Goal: Information Seeking & Learning: Learn about a topic

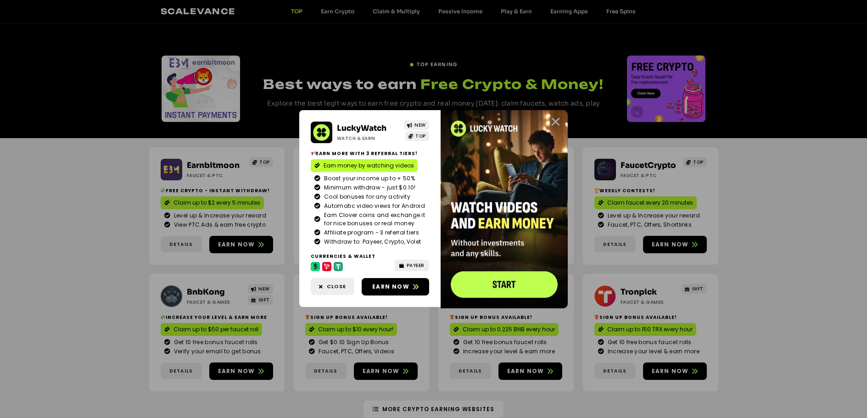
click at [557, 120] on icon "Close" at bounding box center [555, 121] width 11 height 11
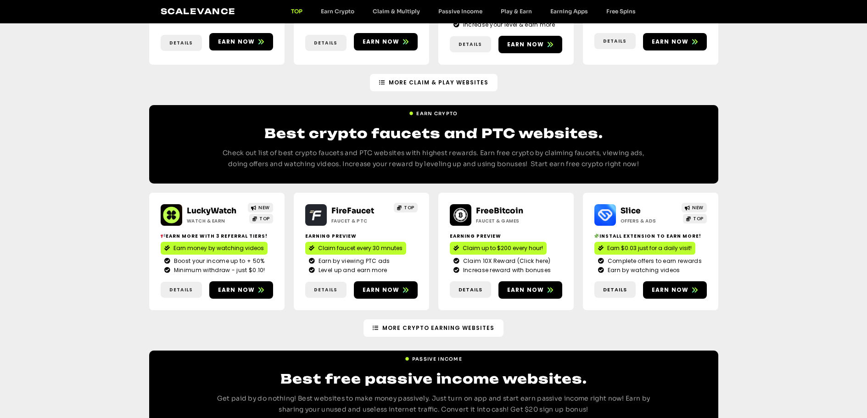
scroll to position [708, 0]
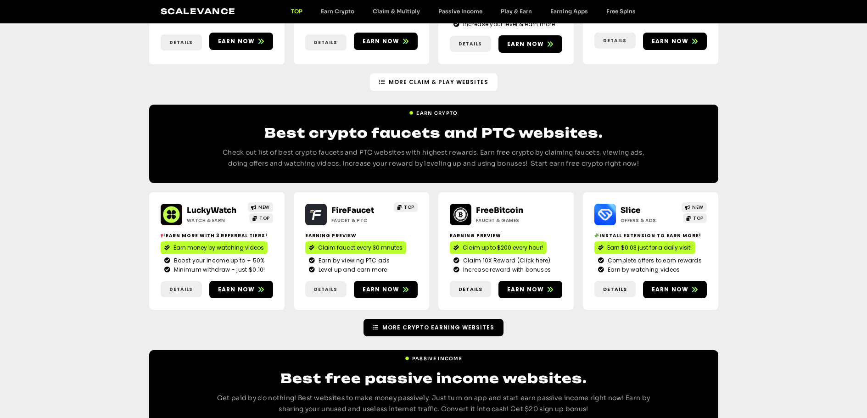
click at [448, 324] on span "More Crypto earning Websites" at bounding box center [438, 328] width 112 height 8
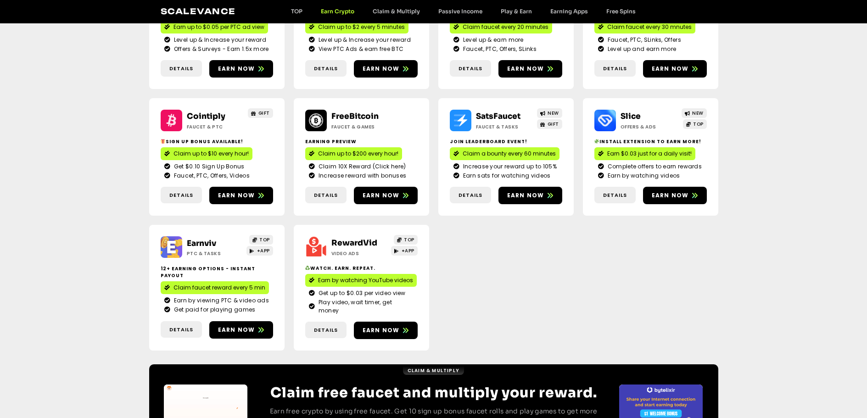
scroll to position [179, 0]
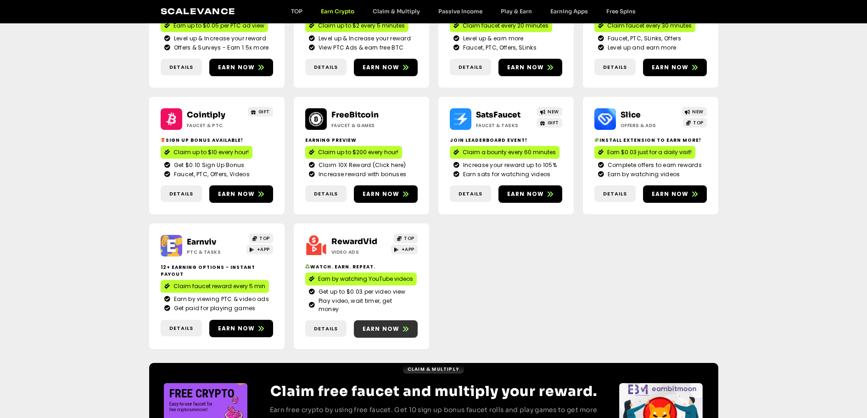
click at [385, 325] on span "Earn now" at bounding box center [381, 329] width 37 height 8
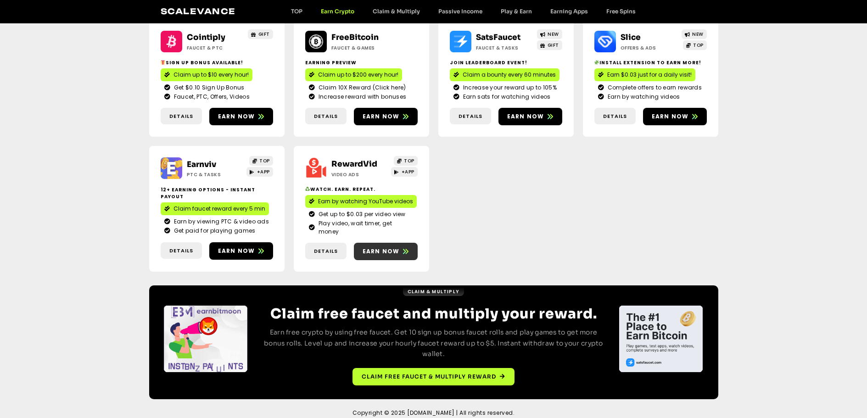
scroll to position [0, 0]
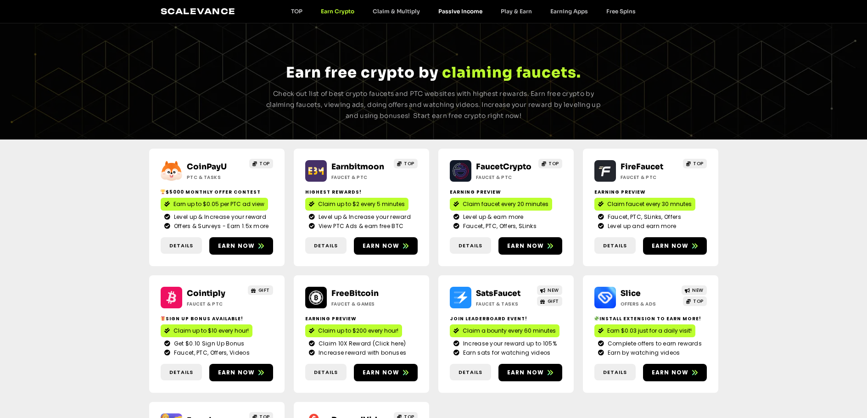
click at [457, 8] on link "Passive Income" at bounding box center [460, 11] width 62 height 7
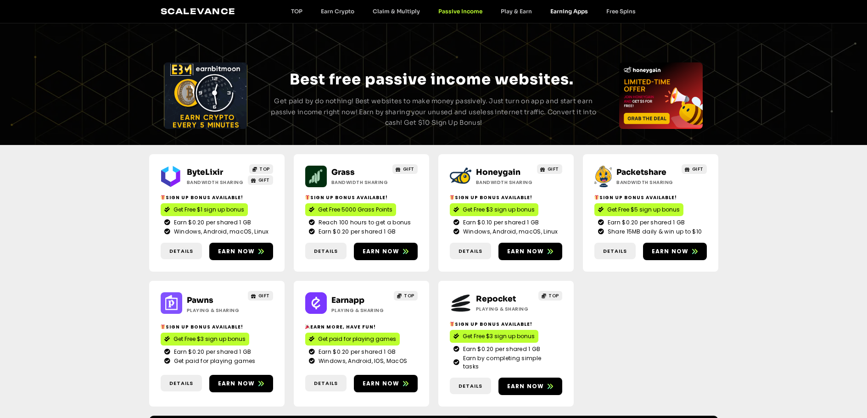
click at [560, 9] on link "Earning Apps" at bounding box center [569, 11] width 56 height 7
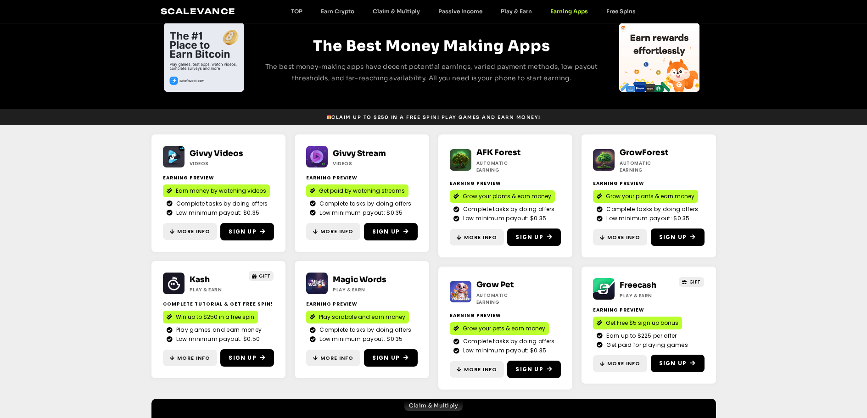
scroll to position [194, 0]
